Goal: Transaction & Acquisition: Purchase product/service

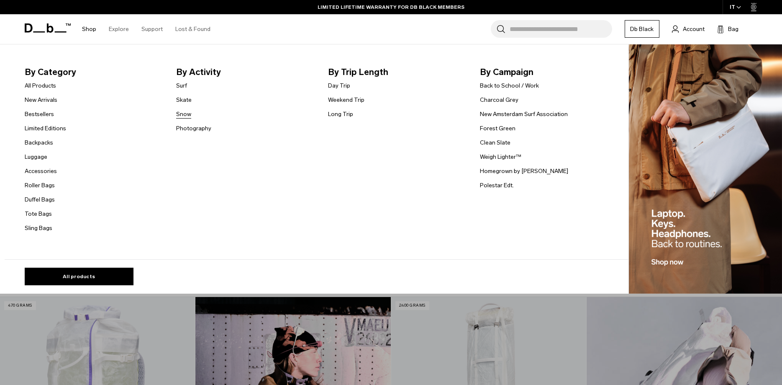
click at [182, 111] on link "Snow" at bounding box center [183, 114] width 15 height 9
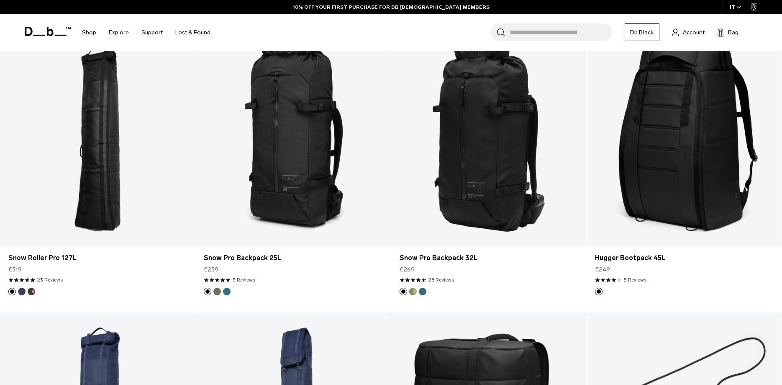
scroll to position [213, 0]
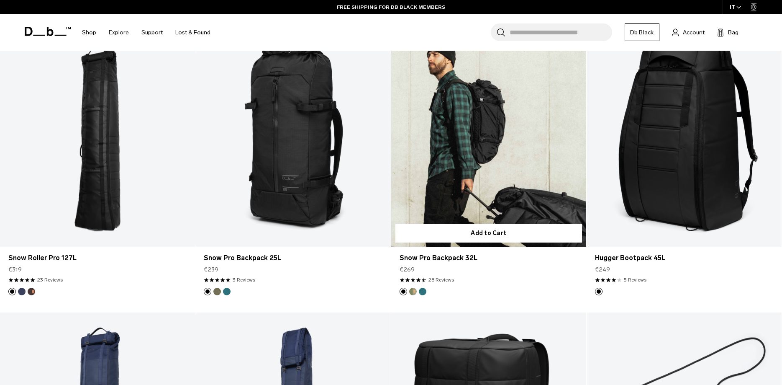
click at [420, 290] on button "Midnight Teal" at bounding box center [423, 292] width 8 height 8
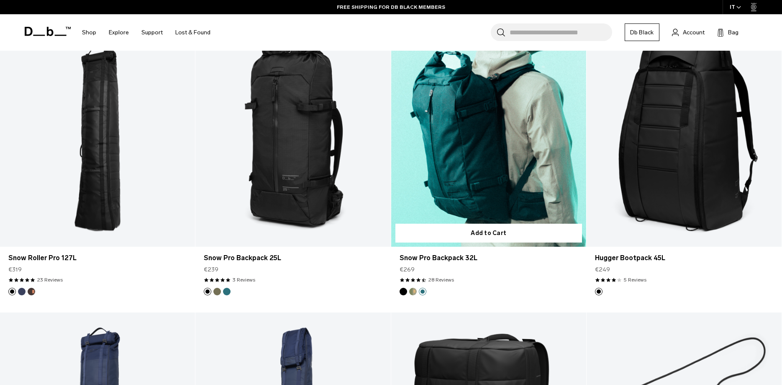
click at [417, 292] on ul at bounding box center [413, 292] width 27 height 8
click at [410, 294] on li at bounding box center [413, 292] width 8 height 8
click at [412, 292] on button "Db x Beyond Medals" at bounding box center [413, 292] width 8 height 8
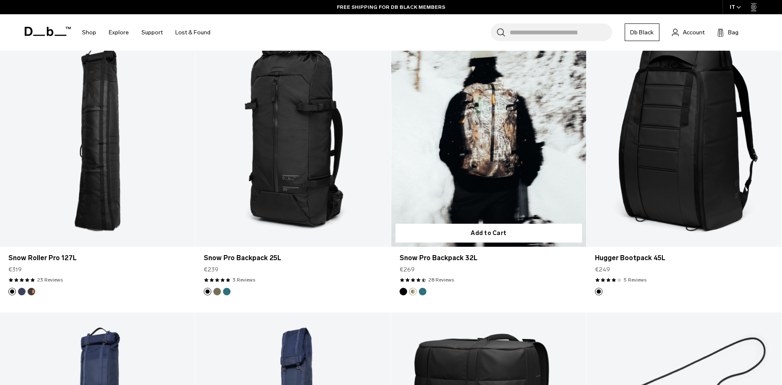
click at [421, 292] on button "Midnight Teal" at bounding box center [423, 292] width 8 height 8
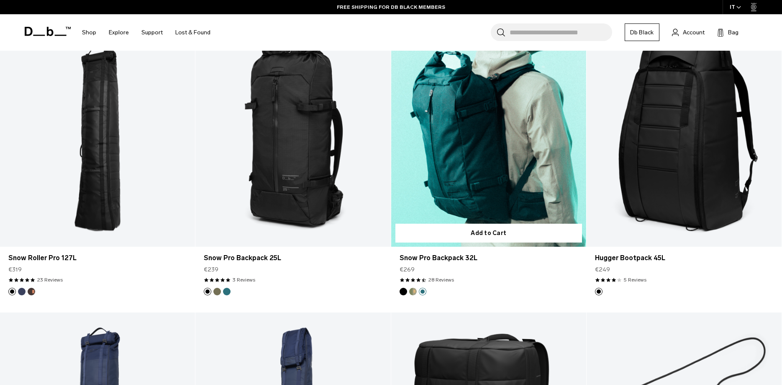
click at [439, 175] on link "Snow Pro Backpack 32L Midnight Teal" at bounding box center [488, 138] width 195 height 217
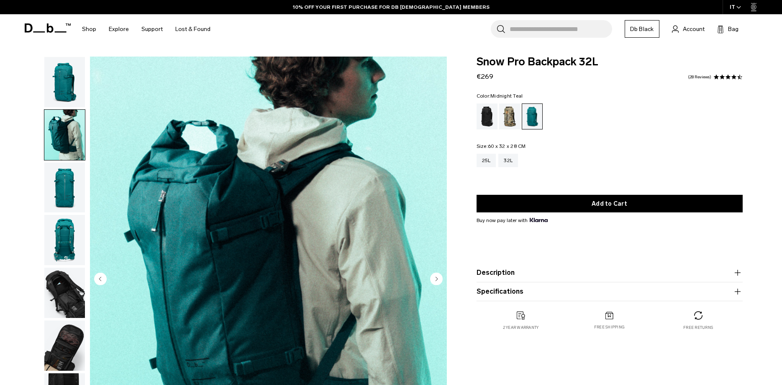
click at [63, 192] on img "button" at bounding box center [64, 187] width 41 height 50
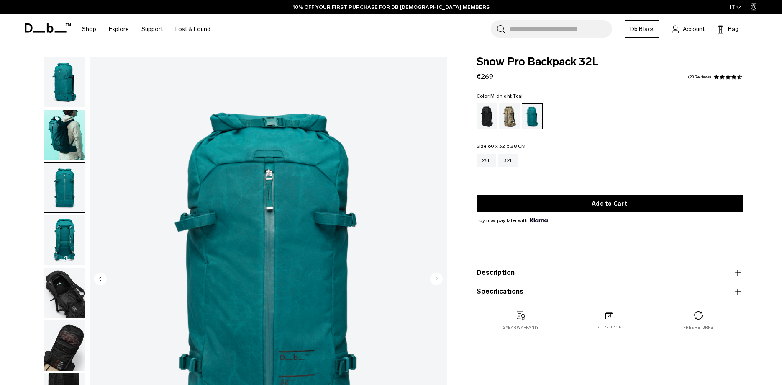
click at [60, 237] on img "button" at bounding box center [64, 240] width 41 height 50
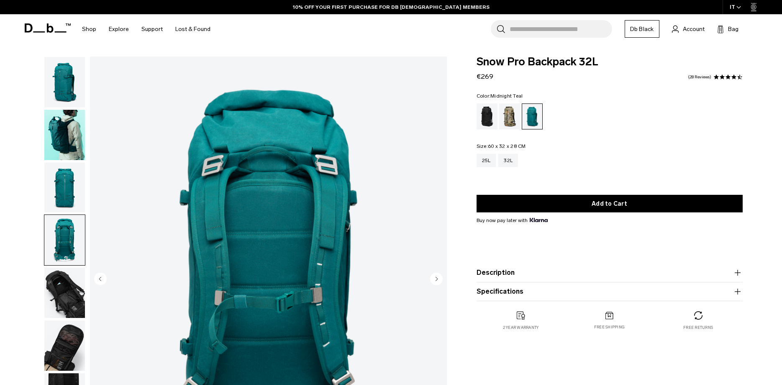
scroll to position [171, 0]
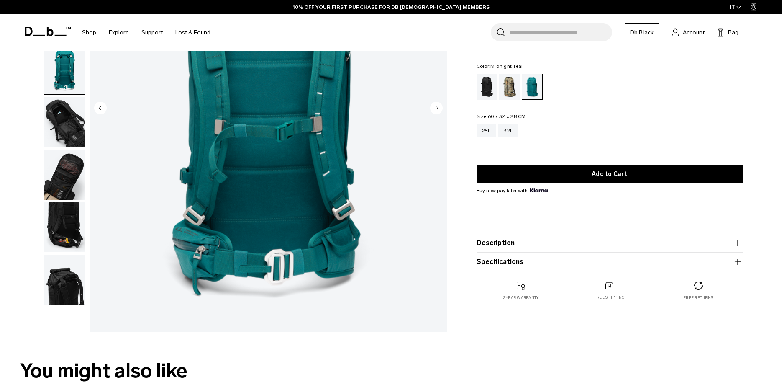
click at [72, 68] on img "button" at bounding box center [64, 69] width 41 height 50
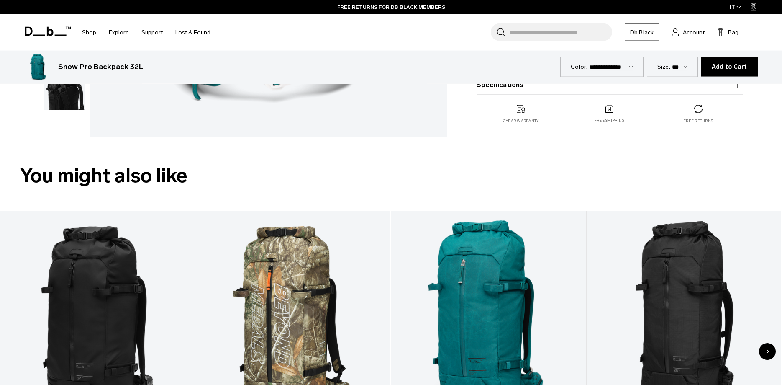
scroll to position [470, 0]
